Goal: Contribute content

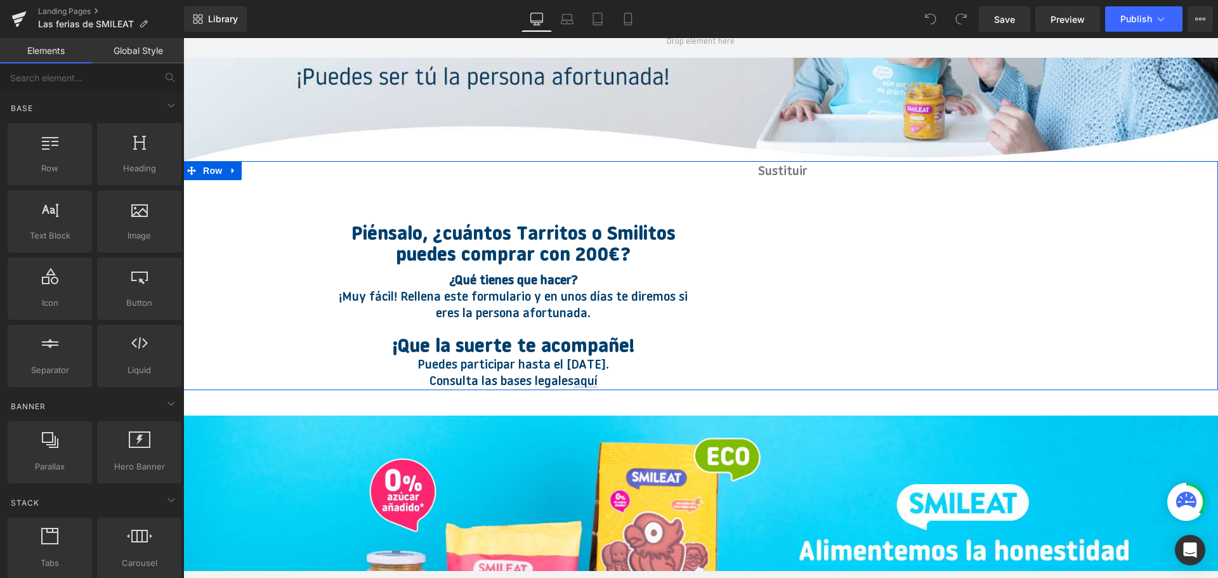
scroll to position [192, 0]
click at [708, 352] on div "¡Que la suerte te acompañe!" at bounding box center [514, 345] width 470 height 22
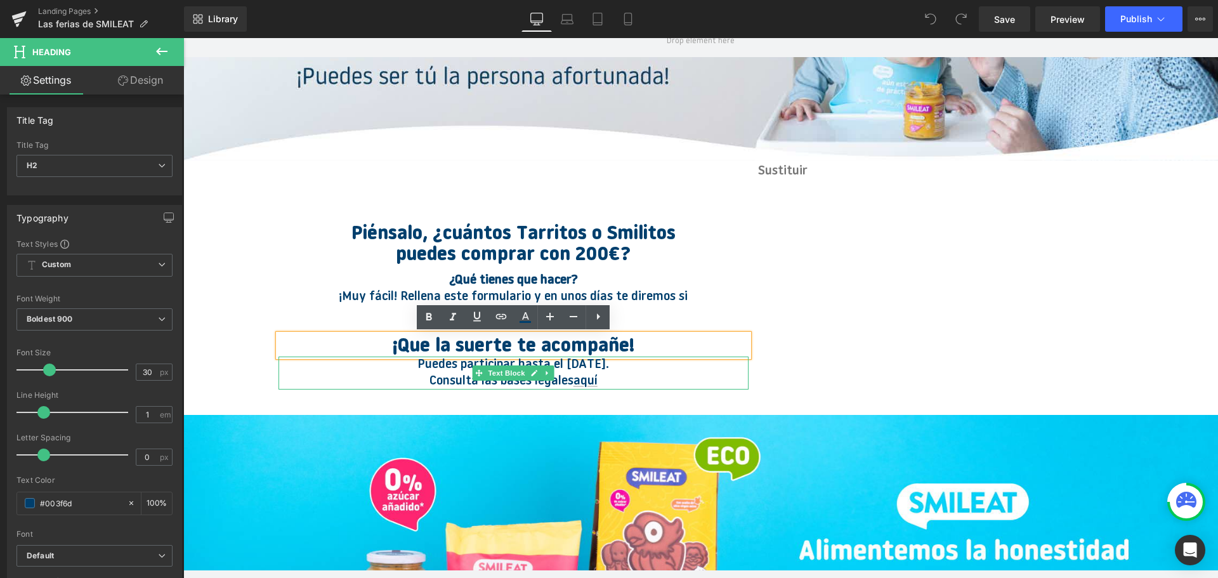
click at [680, 375] on p "Puedes participar hasta el [DATE]. Consulta las bases legales aquí" at bounding box center [514, 373] width 388 height 33
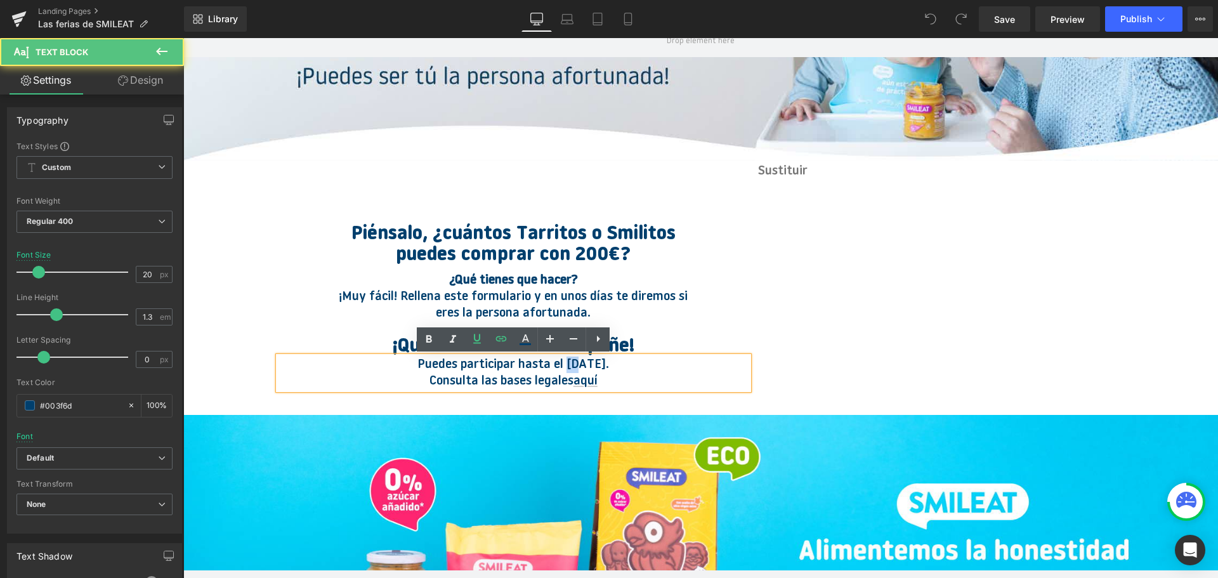
drag, startPoint x: 566, startPoint y: 362, endPoint x: 555, endPoint y: 362, distance: 10.8
click at [555, 362] on p "Puedes participar hasta el [DATE]. Consulta las bases legales aquí" at bounding box center [514, 373] width 388 height 33
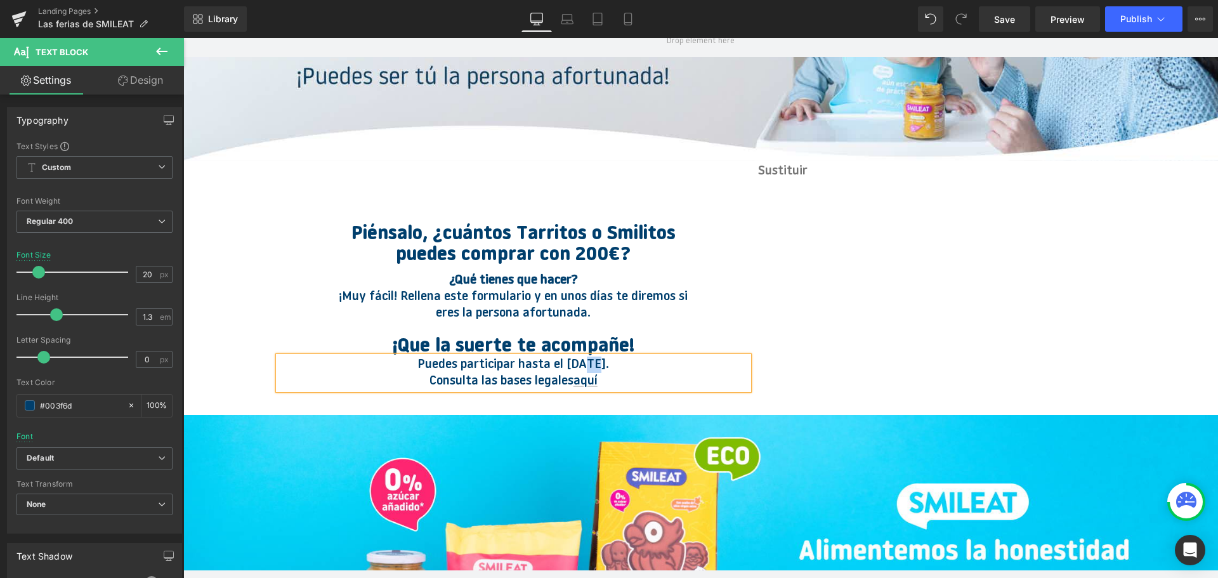
drag, startPoint x: 584, startPoint y: 366, endPoint x: 574, endPoint y: 364, distance: 10.5
click at [574, 364] on p "Puedes participar hasta el [DATE]. Consulta las bases legales aquí" at bounding box center [514, 373] width 388 height 33
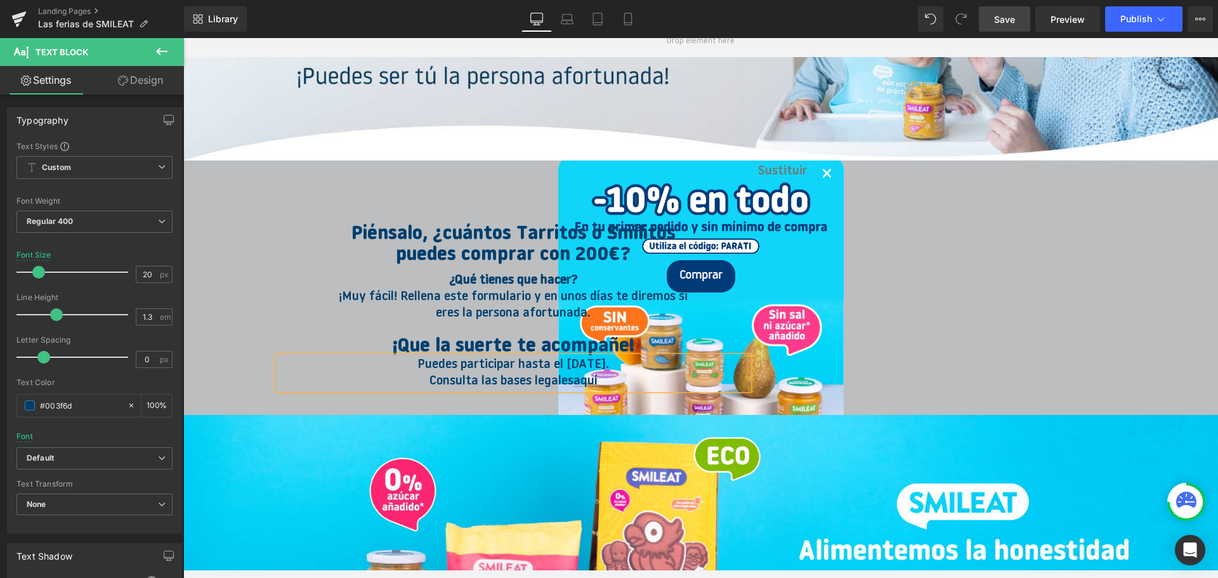
click at [1024, 20] on link "Save" at bounding box center [1004, 18] width 51 height 25
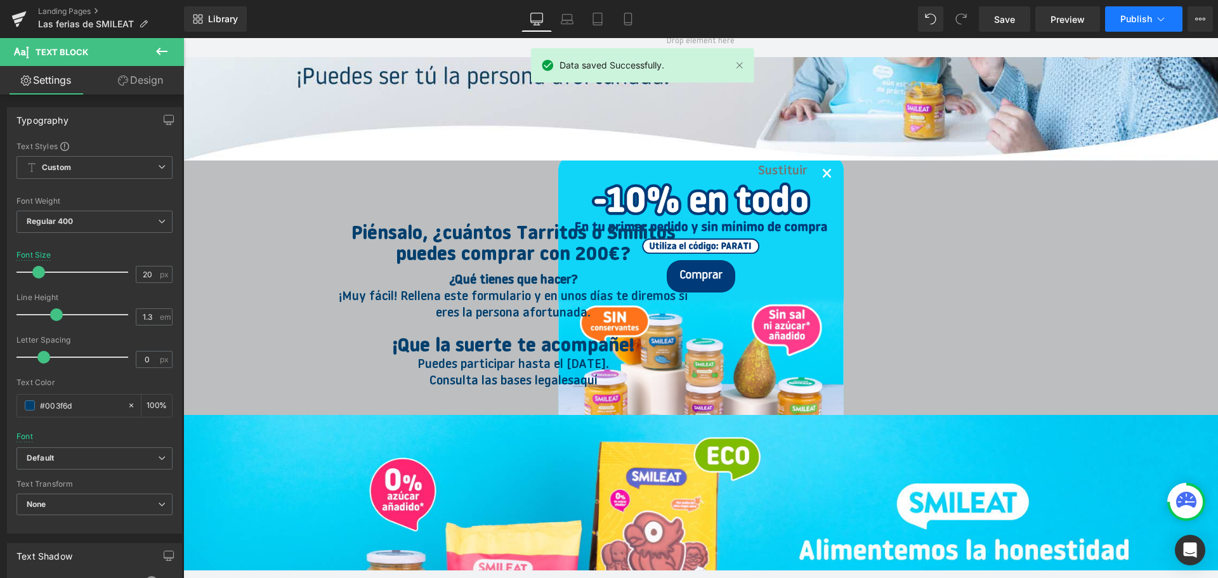
click at [1126, 21] on span "Publish" at bounding box center [1137, 19] width 32 height 10
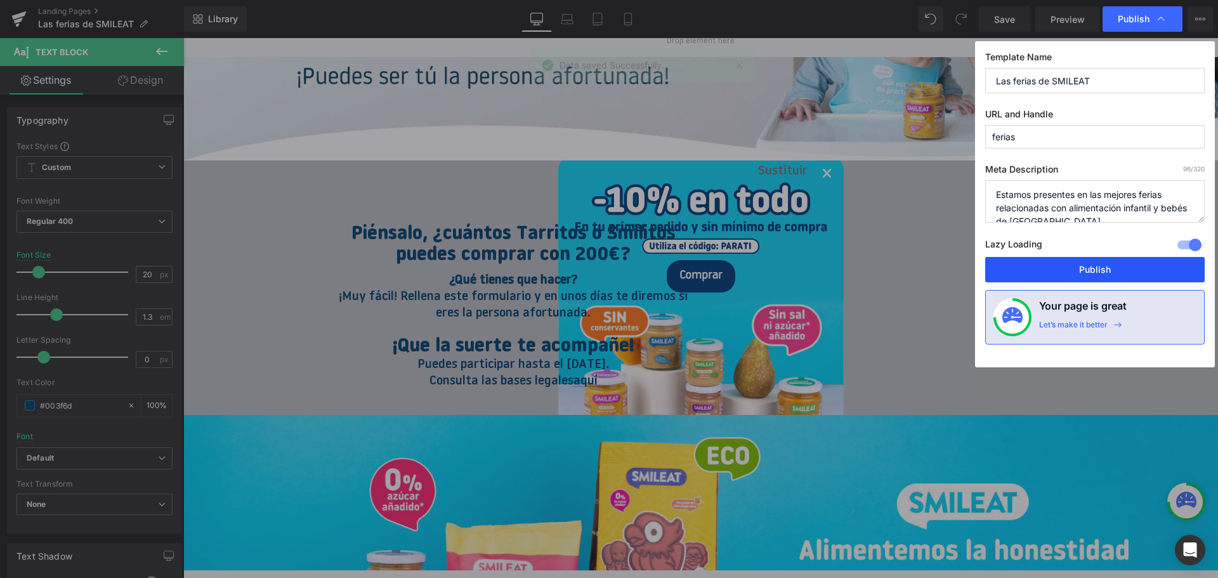
click at [1111, 275] on button "Publish" at bounding box center [1095, 269] width 220 height 25
